Goal: Task Accomplishment & Management: Manage account settings

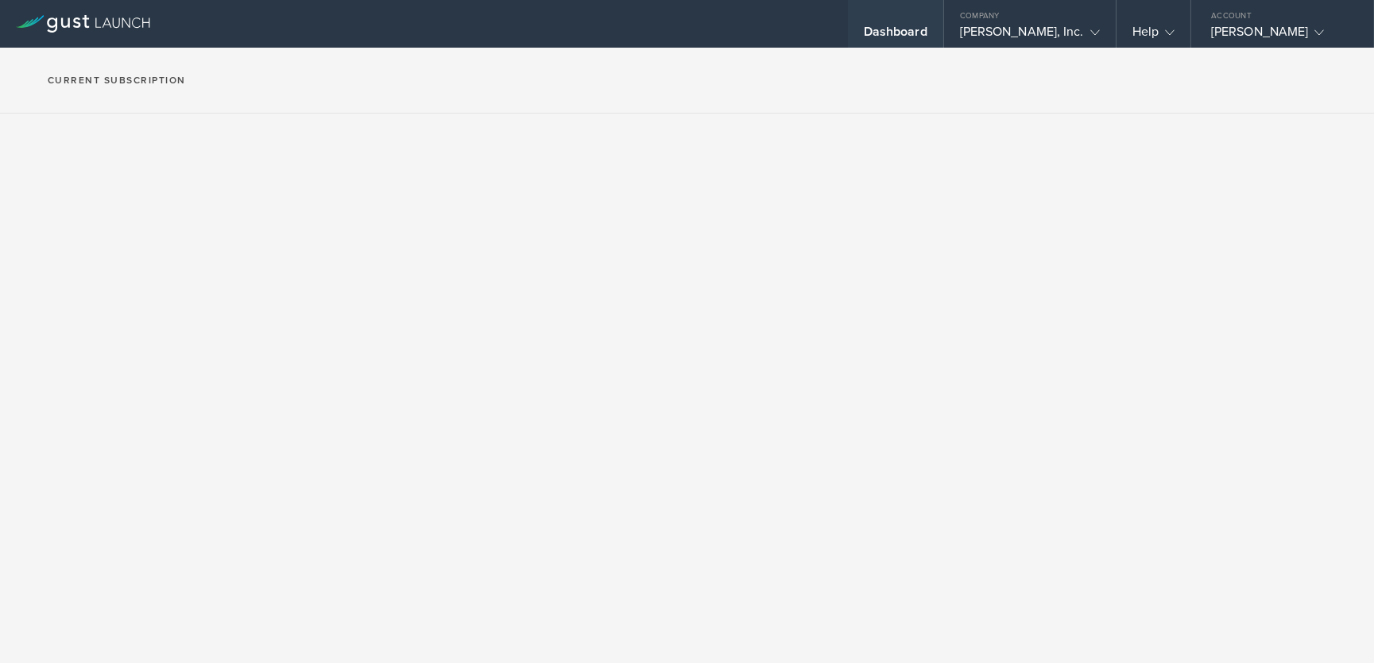
click at [927, 30] on div "Dashboard" at bounding box center [896, 36] width 64 height 24
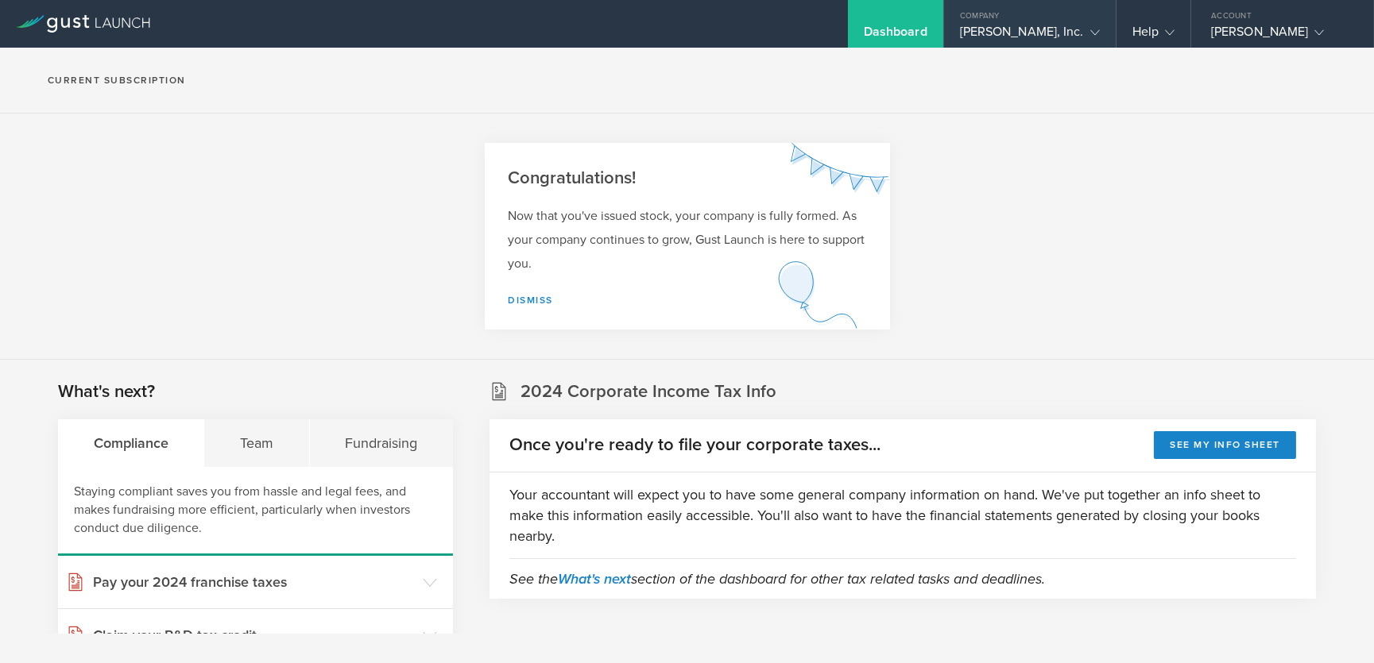
click at [1097, 33] on icon at bounding box center [1095, 33] width 10 height 10
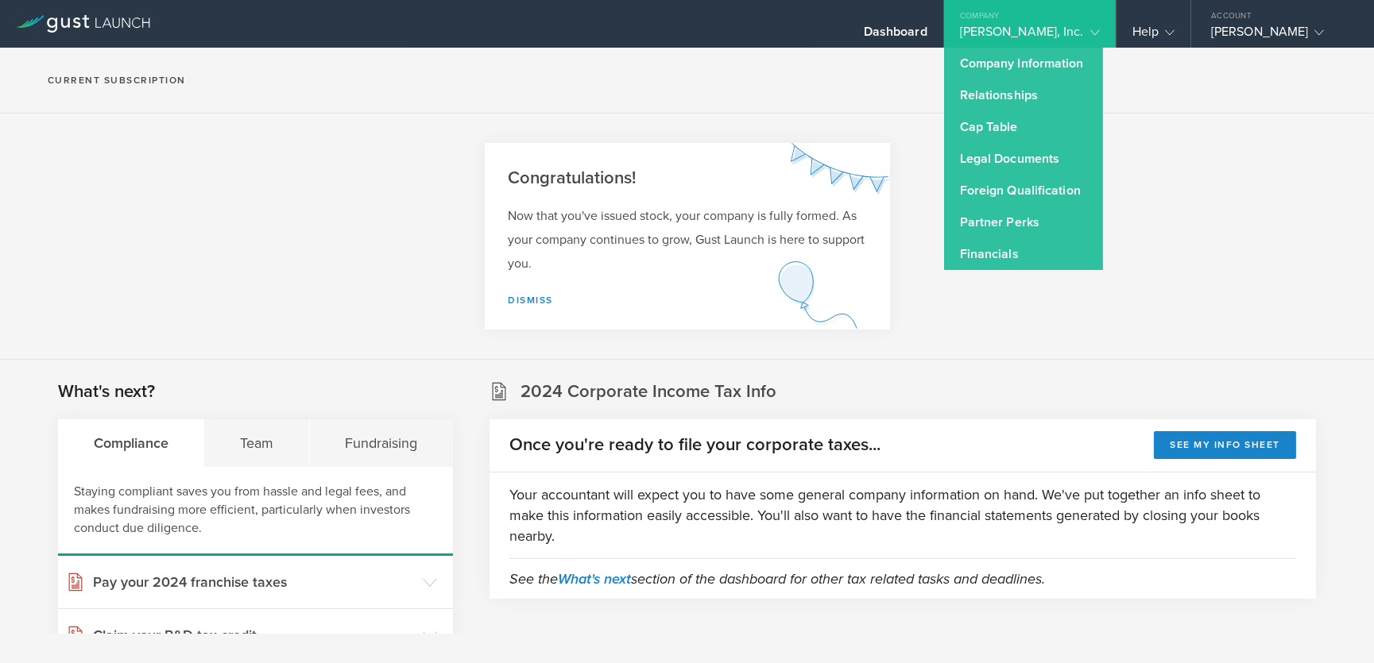
click at [955, 75] on section "Current Subscription" at bounding box center [687, 81] width 1374 height 66
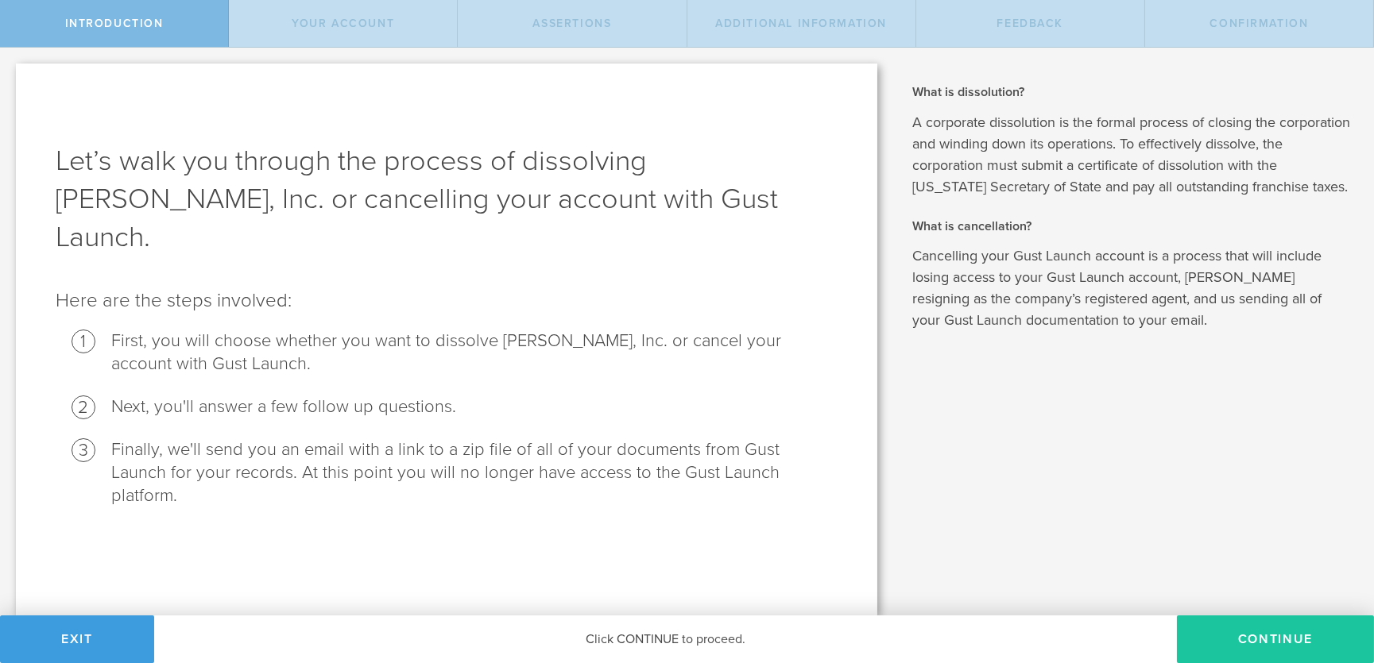
click at [1271, 639] on button "Continue" at bounding box center [1275, 640] width 197 height 48
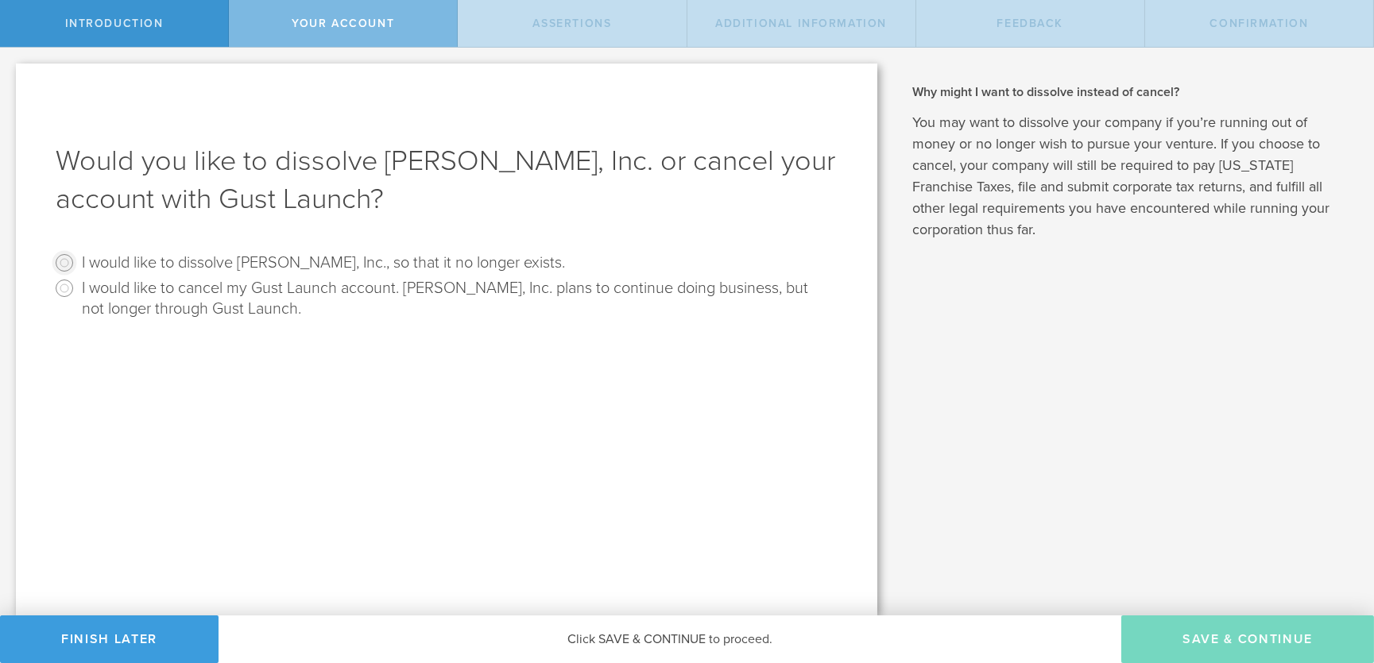
click at [66, 265] on input "I would like to dissolve [PERSON_NAME], Inc., so that it no longer exists." at bounding box center [64, 262] width 25 height 25
radio input "true"
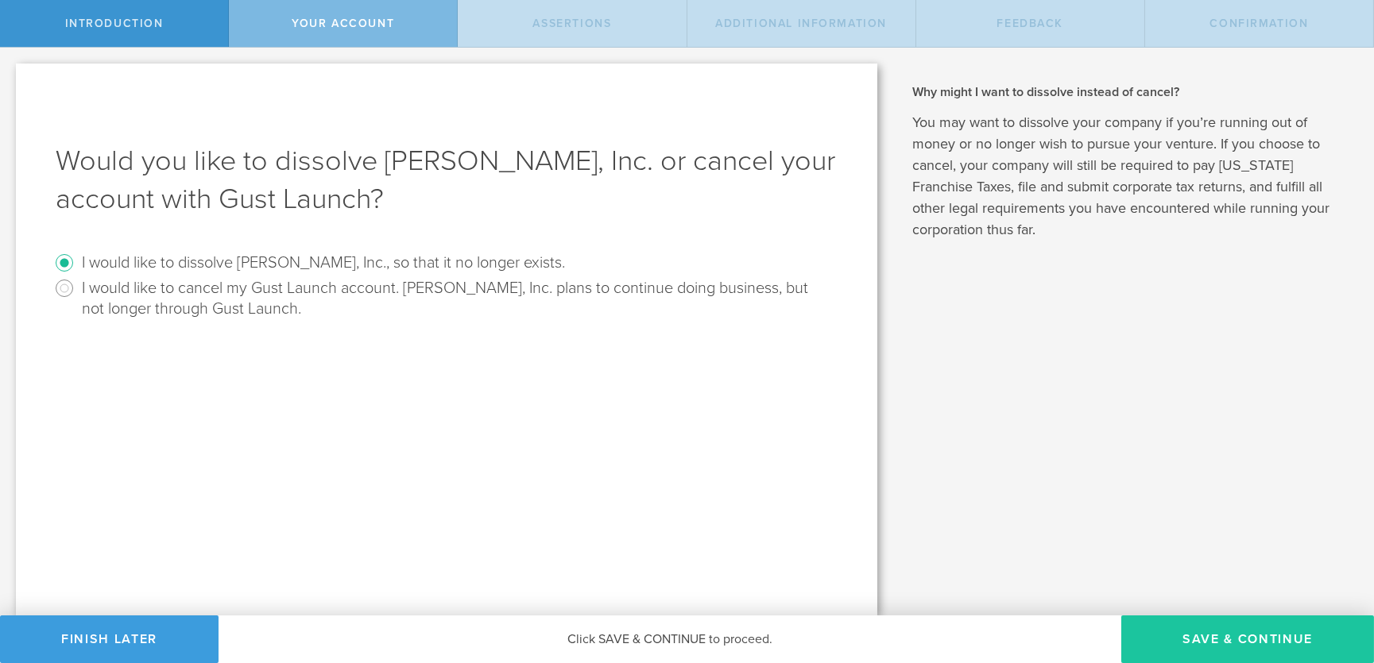
click at [1227, 632] on button "Save & Continue" at bounding box center [1247, 640] width 253 height 48
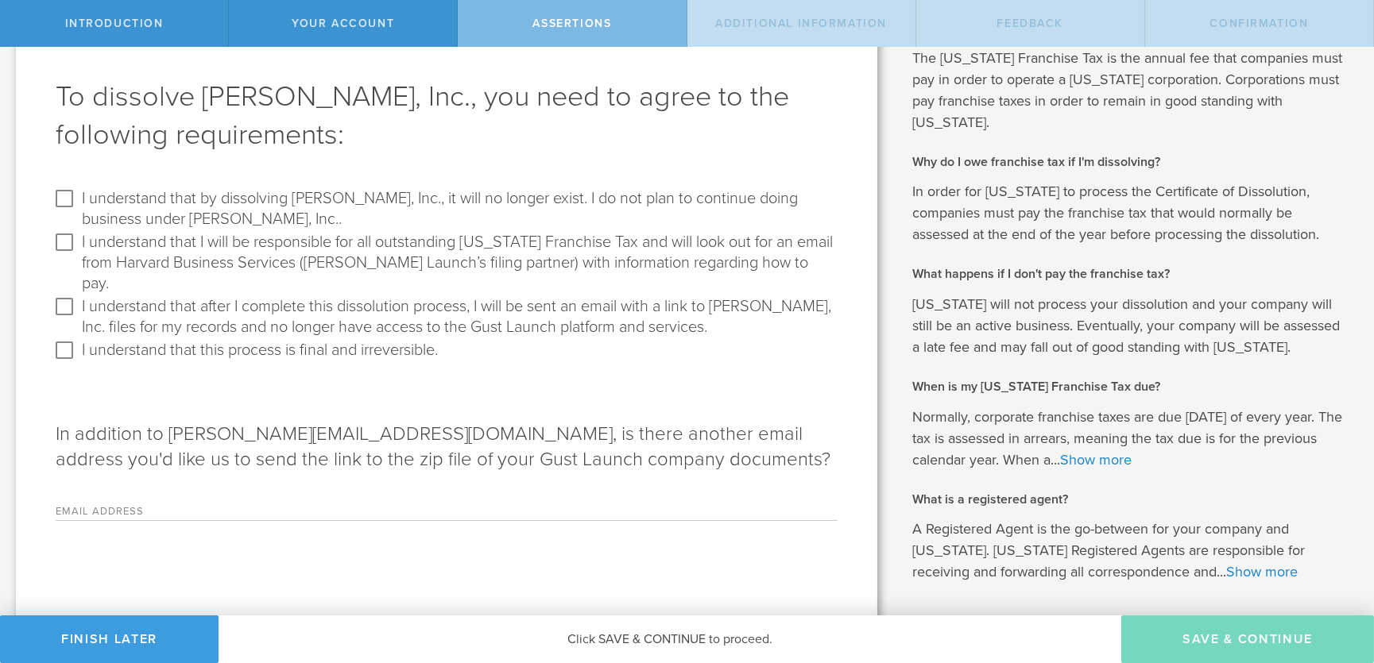
scroll to position [70, 0]
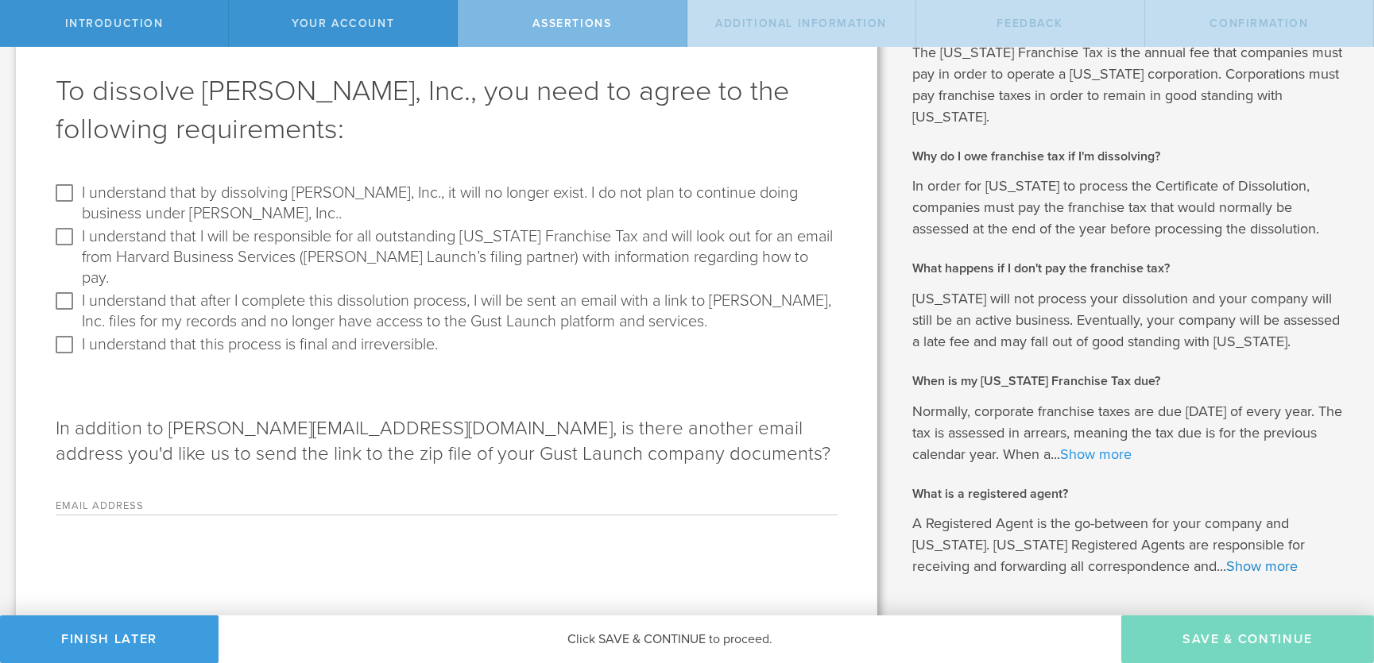
click at [1131, 452] on link "Show more" at bounding box center [1096, 454] width 72 height 17
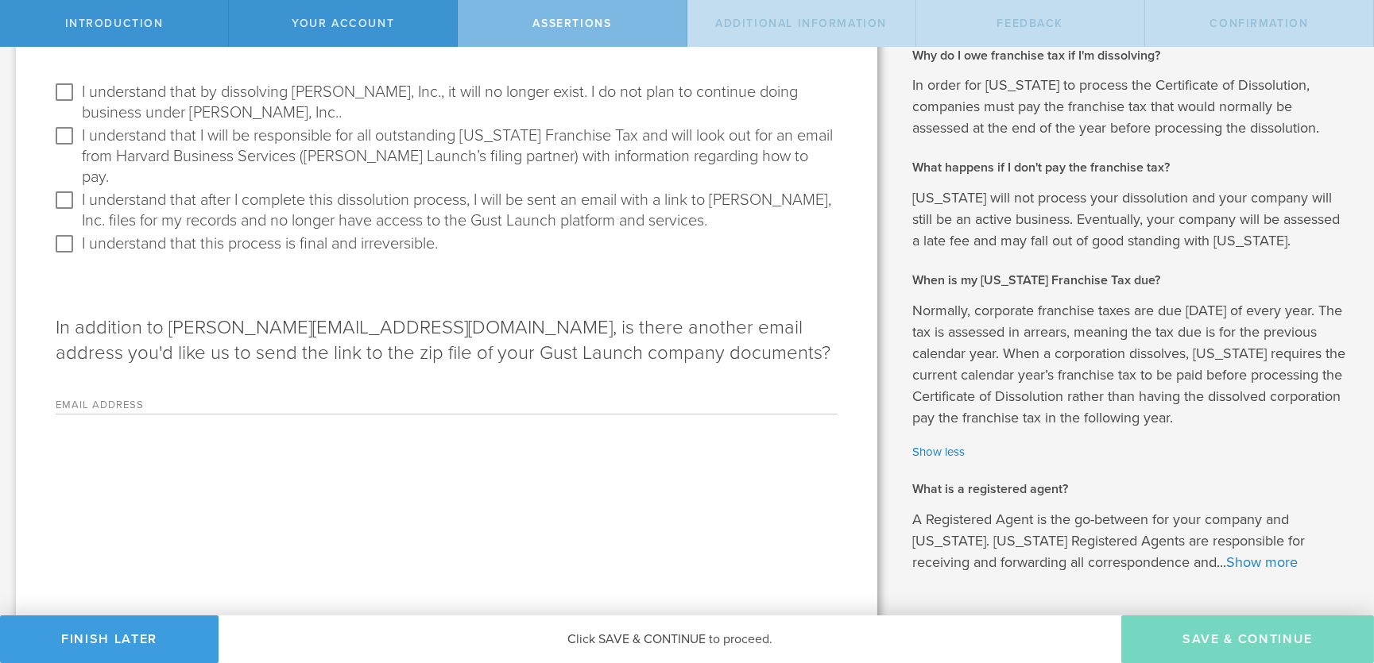
scroll to position [222, 0]
